Goal: Information Seeking & Learning: Check status

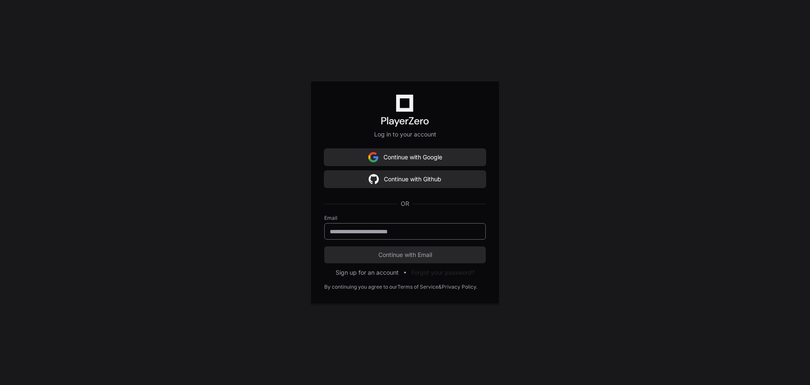
click at [396, 230] on input "email" at bounding box center [405, 232] width 151 height 8
type input "**********"
click at [324, 247] on button "Continue with Email" at bounding box center [405, 255] width 162 height 17
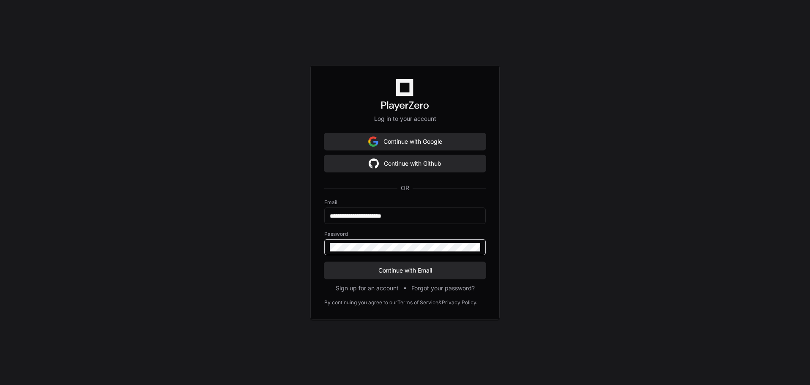
click at [324, 262] on button "Continue with Email" at bounding box center [405, 270] width 162 height 17
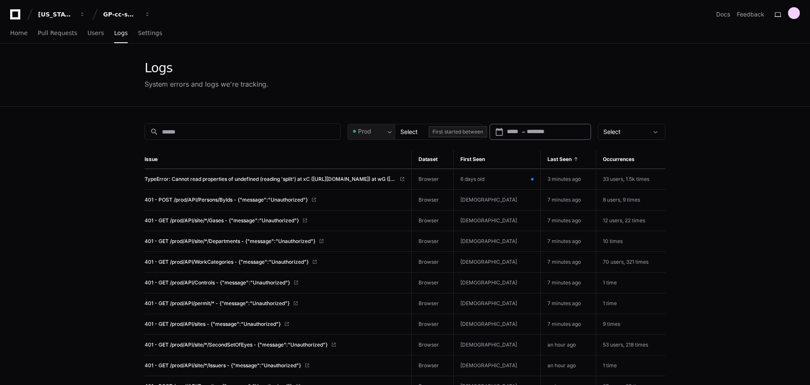
click at [541, 133] on input "text" at bounding box center [546, 132] width 38 height 8
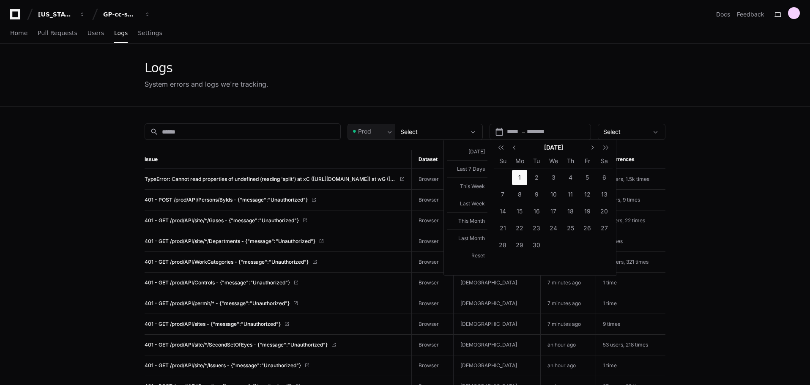
click at [524, 179] on span "1" at bounding box center [519, 177] width 15 height 15
type input "**********"
click at [566, 197] on span "11" at bounding box center [570, 194] width 15 height 15
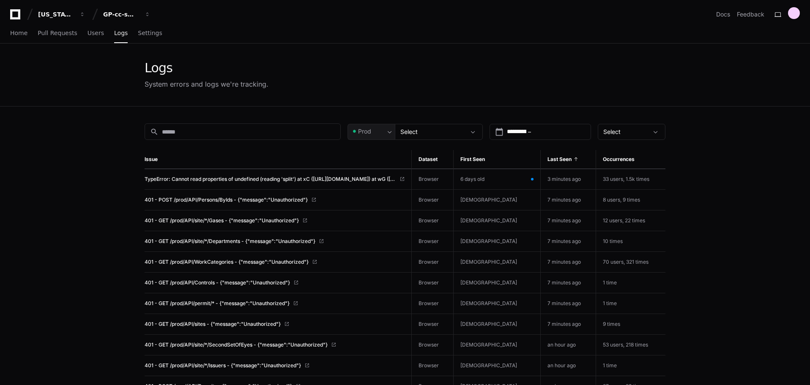
type input "**********"
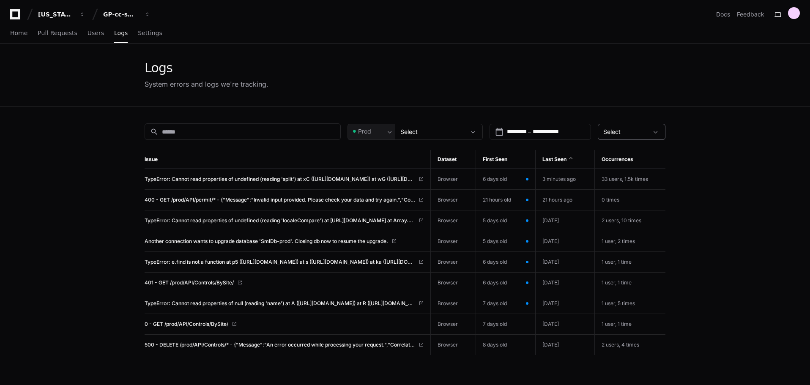
click at [662, 129] on div at bounding box center [656, 132] width 17 height 8
click at [687, 132] on div at bounding box center [405, 192] width 810 height 385
click at [419, 176] on link "TypeError: Cannot read properties of undefined (reading 'split') at xC ([URL][D…" at bounding box center [284, 179] width 279 height 7
click at [146, 35] on span "Settings" at bounding box center [150, 32] width 24 height 5
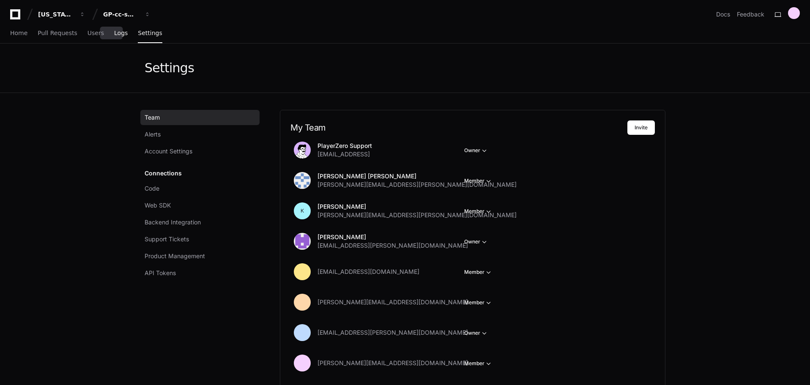
click at [114, 33] on span "Logs" at bounding box center [121, 32] width 14 height 5
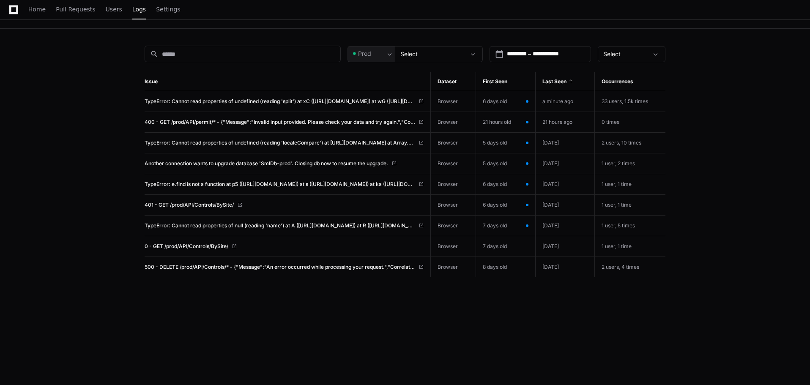
scroll to position [85, 0]
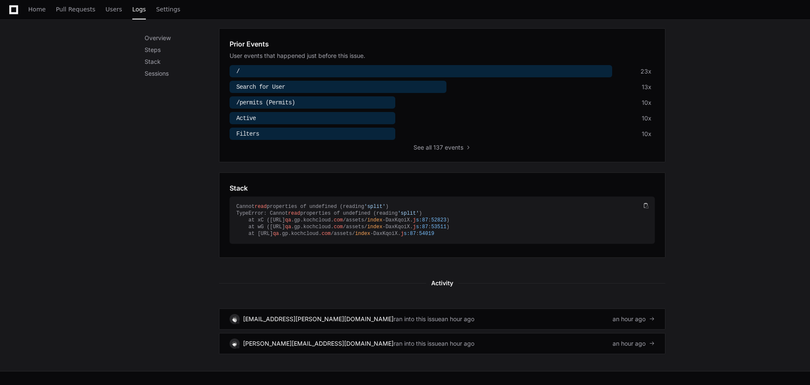
scroll to position [236, 0]
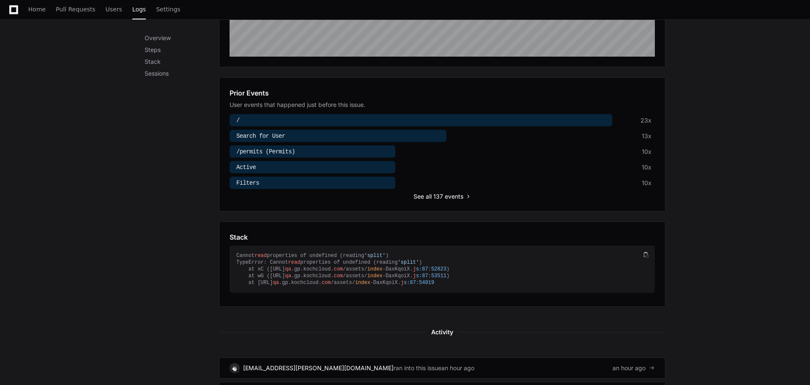
click at [444, 196] on span "all 137 events" at bounding box center [445, 196] width 38 height 8
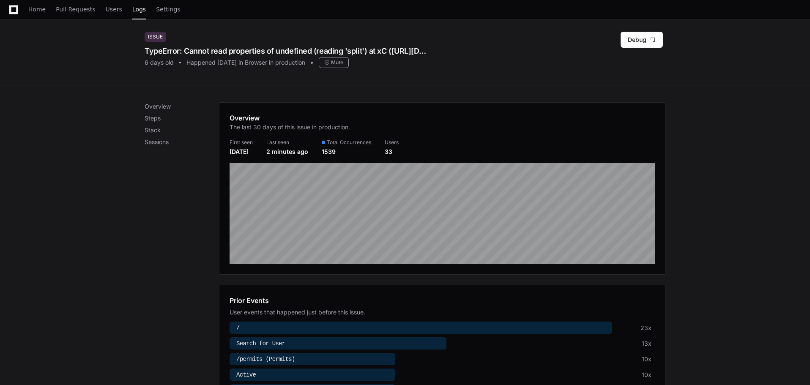
scroll to position [28, 0]
click at [132, 11] on span "Logs" at bounding box center [139, 9] width 14 height 5
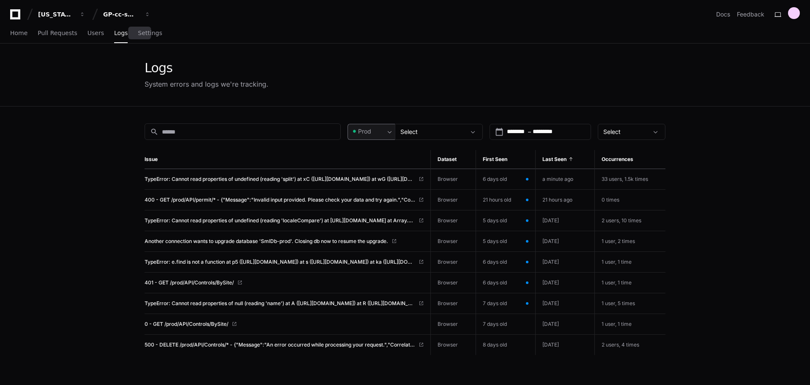
click at [393, 130] on span at bounding box center [390, 132] width 8 height 8
click at [368, 173] on span "Pre-Prod" at bounding box center [374, 176] width 25 height 8
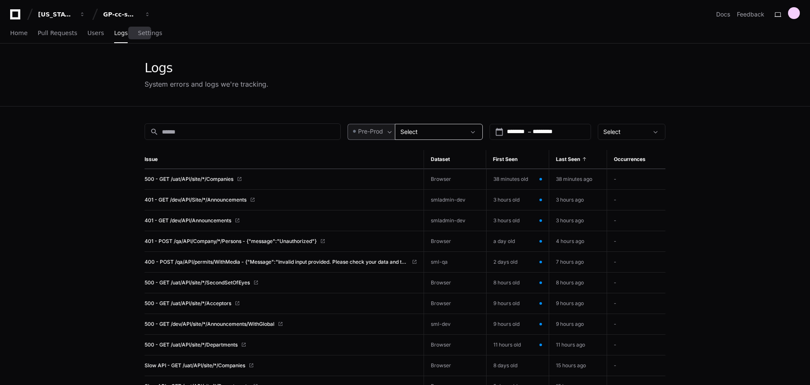
click at [420, 129] on div "Select" at bounding box center [433, 132] width 65 height 8
click at [415, 77] on div at bounding box center [405, 192] width 810 height 385
drag, startPoint x: 388, startPoint y: 126, endPoint x: 384, endPoint y: 130, distance: 5.4
click at [385, 129] on div "Pre-Prod" at bounding box center [374, 131] width 44 height 9
click at [374, 154] on span "Prod" at bounding box center [368, 155] width 13 height 8
